Goal: Check status: Check status

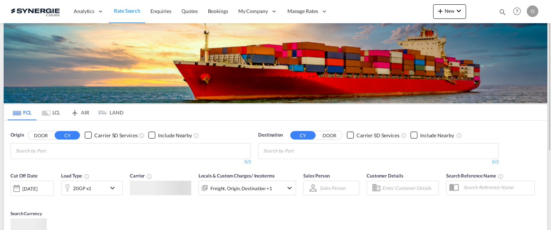
click at [500, 10] on md-icon "icon-magnify" at bounding box center [503, 12] width 8 height 8
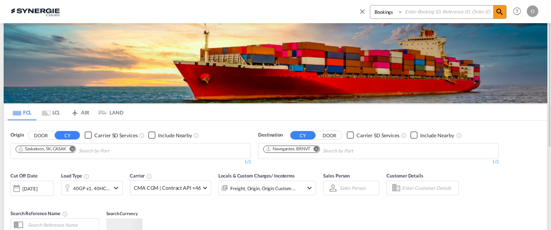
click at [448, 13] on input at bounding box center [448, 11] width 90 height 13
type input "syc002517"
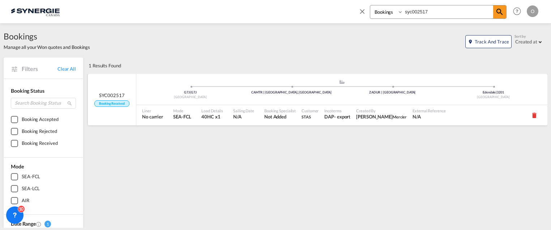
click at [280, 117] on span "Not Added" at bounding box center [279, 116] width 31 height 7
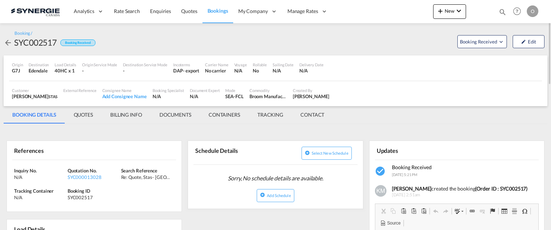
click at [124, 115] on md-tab-item "BILLING INFO" at bounding box center [126, 114] width 49 height 17
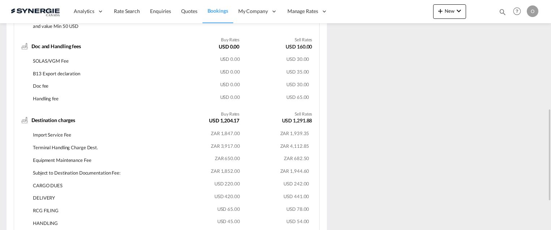
scroll to position [309, 0]
